Goal: Obtain resource: Download file/media

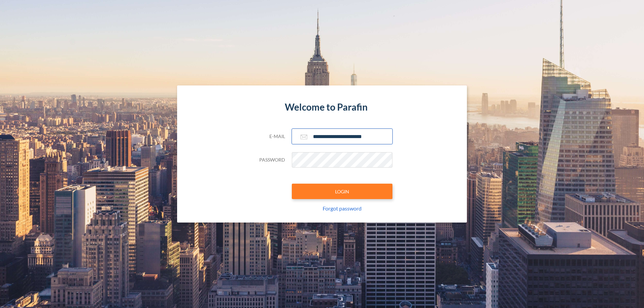
type input "**********"
click at [342, 192] on button "LOGIN" at bounding box center [342, 191] width 101 height 15
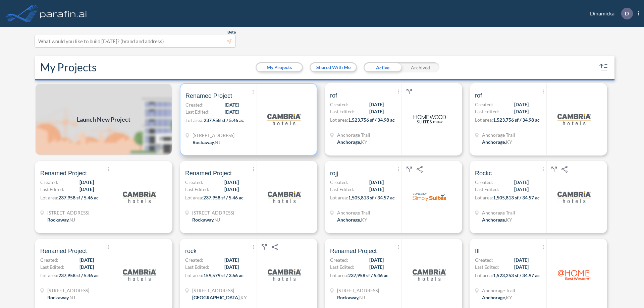
scroll to position [2, 0]
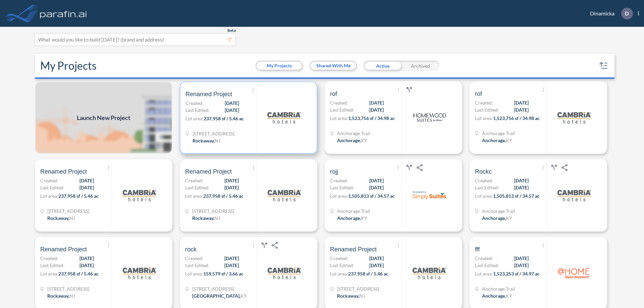
click at [247, 118] on p "Lot area: 237,958 sf / 5.46 ac" at bounding box center [221, 120] width 71 height 10
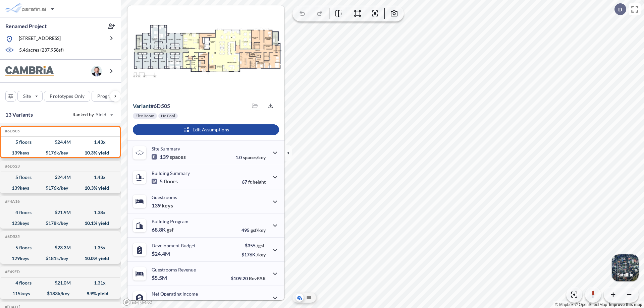
scroll to position [34, 0]
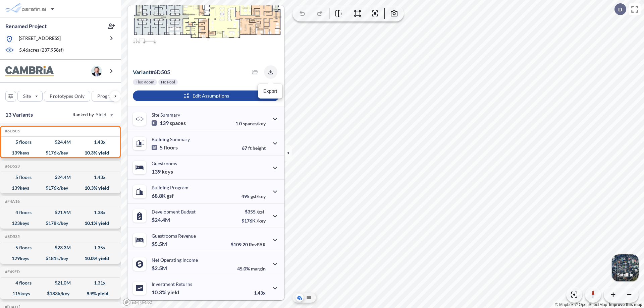
click at [269, 72] on icon "button" at bounding box center [270, 72] width 4 height 4
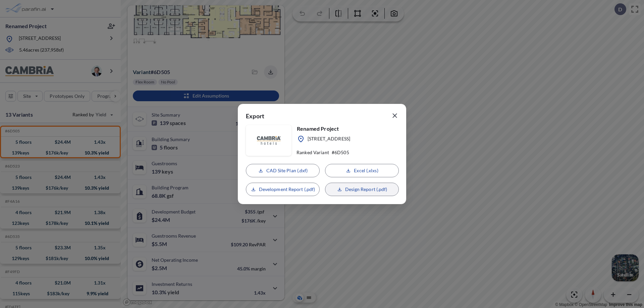
click at [362, 190] on p "Design Report (.pdf)" at bounding box center [366, 189] width 42 height 7
